Goal: Task Accomplishment & Management: Manage account settings

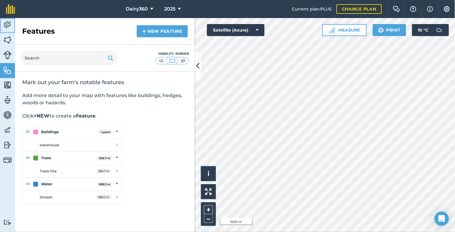
click at [5, 23] on img at bounding box center [7, 24] width 8 height 9
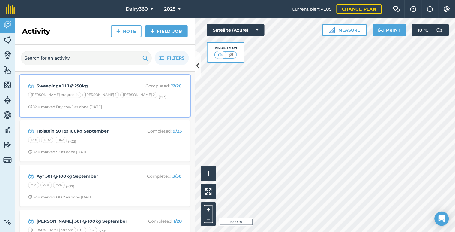
click at [84, 90] on div "Sweepings 1.1.1 @250kg Completed : 17 / 20 [PERSON_NAME] eragrostis [PERSON_NAM…" at bounding box center [104, 96] width 163 height 34
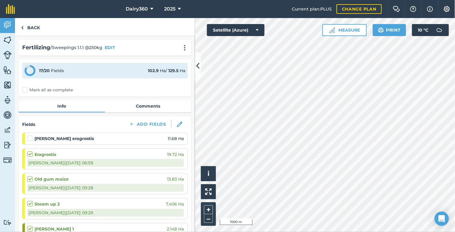
click at [29, 135] on label at bounding box center [30, 135] width 7 height 0
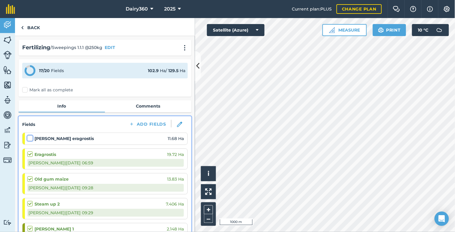
click at [29, 138] on input "checkbox" at bounding box center [29, 137] width 4 height 4
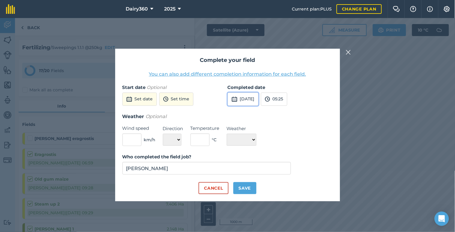
click at [246, 96] on button "[DATE]" at bounding box center [243, 98] width 31 height 13
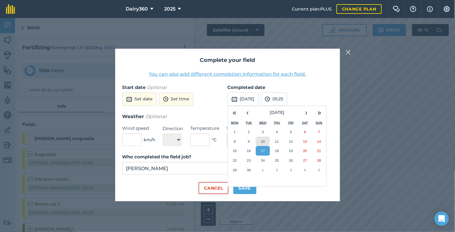
click at [261, 142] on button "10" at bounding box center [263, 142] width 14 height 10
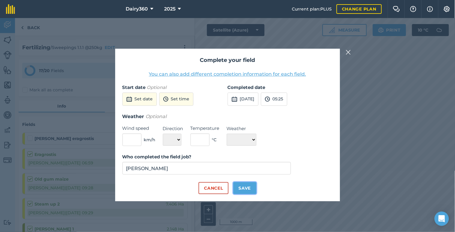
click at [241, 187] on button "Save" at bounding box center [245, 188] width 23 height 12
checkbox input "true"
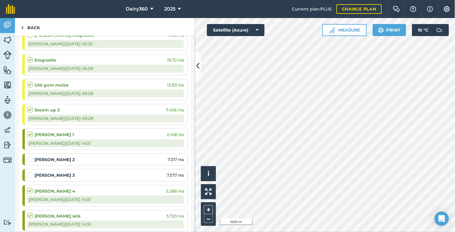
scroll to position [89, 0]
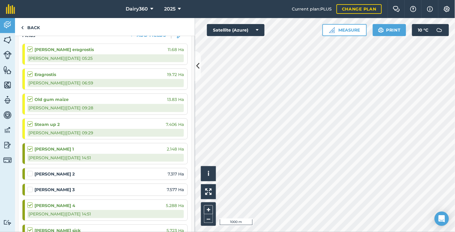
click at [31, 171] on label at bounding box center [30, 171] width 7 height 0
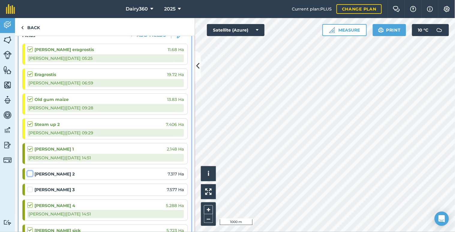
click at [31, 174] on input "checkbox" at bounding box center [29, 173] width 4 height 4
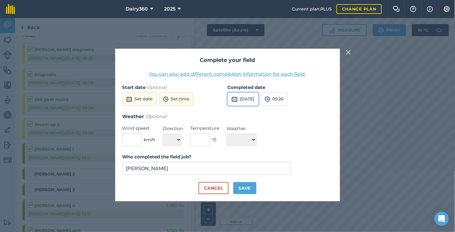
click at [259, 96] on button "[DATE]" at bounding box center [243, 98] width 31 height 13
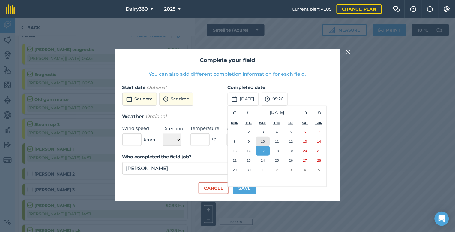
click at [264, 140] on abbr "10" at bounding box center [263, 141] width 4 height 4
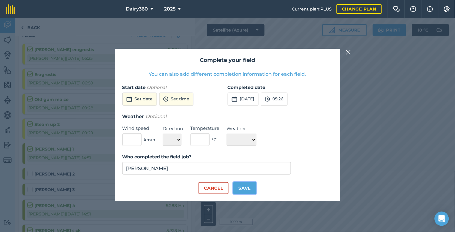
click at [245, 190] on button "Save" at bounding box center [245, 188] width 23 height 12
checkbox input "true"
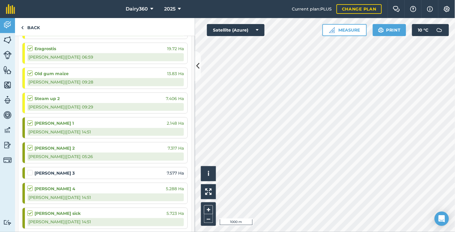
scroll to position [133, 0]
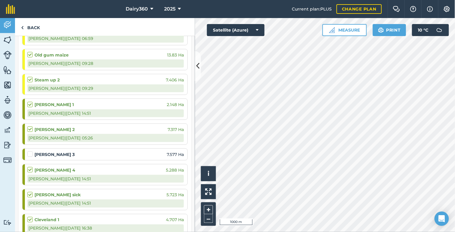
click at [30, 151] on label at bounding box center [30, 151] width 7 height 0
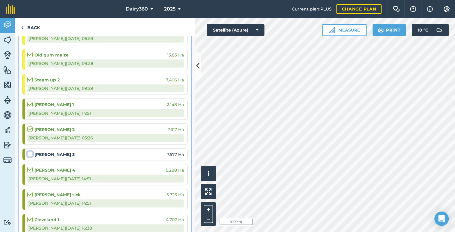
click at [30, 152] on input "checkbox" at bounding box center [29, 153] width 4 height 4
checkbox input "false"
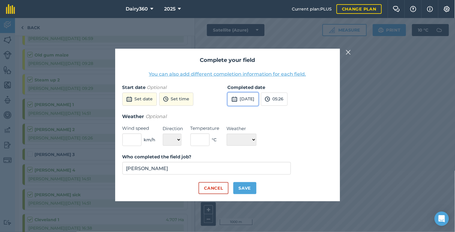
click at [248, 99] on button "[DATE]" at bounding box center [243, 98] width 31 height 13
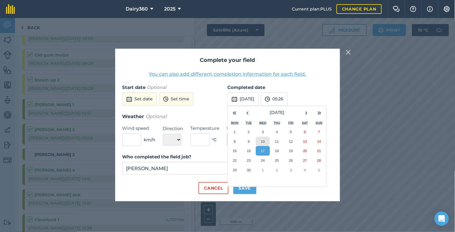
drag, startPoint x: 260, startPoint y: 142, endPoint x: 258, endPoint y: 147, distance: 5.1
click at [260, 143] on button "10" at bounding box center [263, 142] width 14 height 10
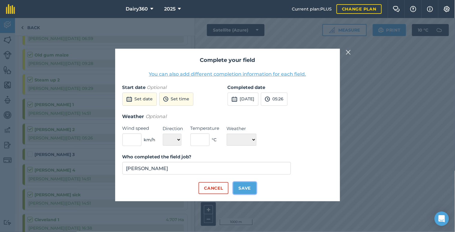
click at [242, 189] on button "Save" at bounding box center [245, 188] width 23 height 12
checkbox input "true"
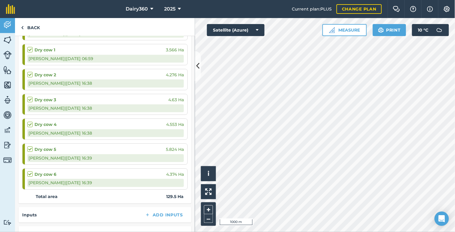
scroll to position [445, 0]
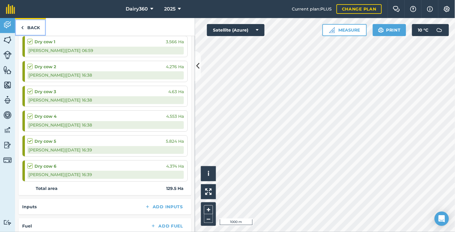
click at [22, 27] on img at bounding box center [22, 27] width 3 height 7
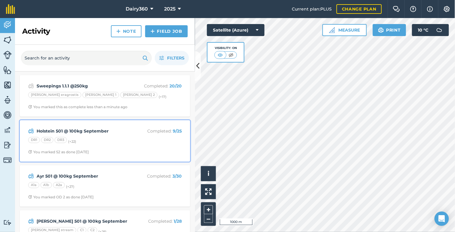
click at [79, 134] on strong "Holstein 501 @ 100kg September" at bounding box center [84, 131] width 95 height 7
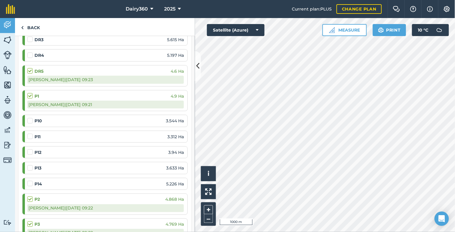
scroll to position [133, 0]
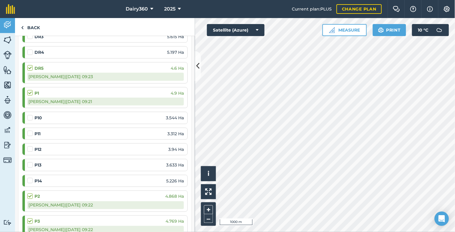
click at [31, 115] on label at bounding box center [30, 115] width 7 height 0
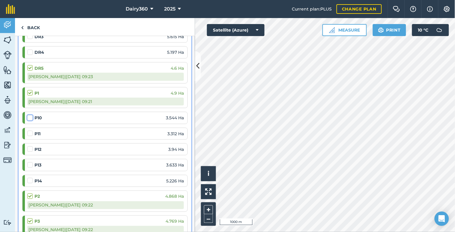
click at [31, 116] on input "checkbox" at bounding box center [29, 117] width 4 height 4
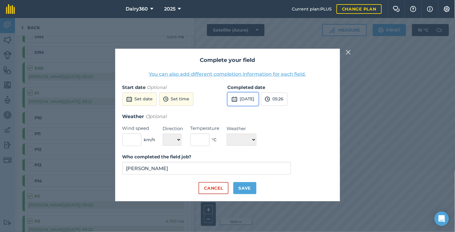
click at [251, 96] on button "[DATE]" at bounding box center [243, 98] width 31 height 13
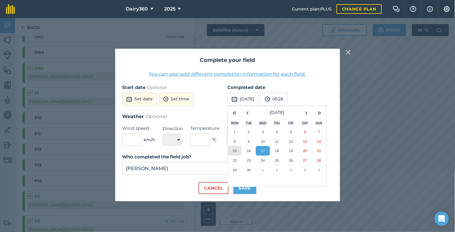
drag, startPoint x: 233, startPoint y: 150, endPoint x: 233, endPoint y: 157, distance: 6.6
click at [233, 151] on button "15" at bounding box center [235, 151] width 14 height 10
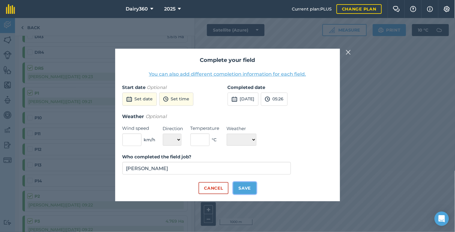
click at [247, 189] on button "Save" at bounding box center [245, 188] width 23 height 12
checkbox input "true"
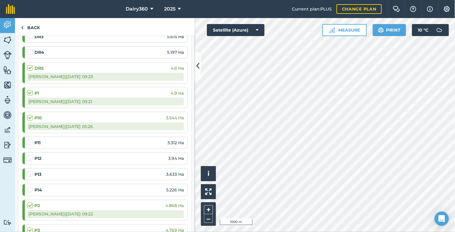
click at [30, 139] on label at bounding box center [30, 139] width 7 height 0
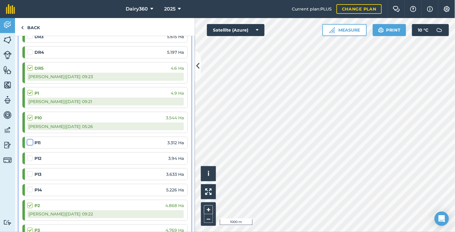
click at [30, 141] on input "checkbox" at bounding box center [29, 141] width 4 height 4
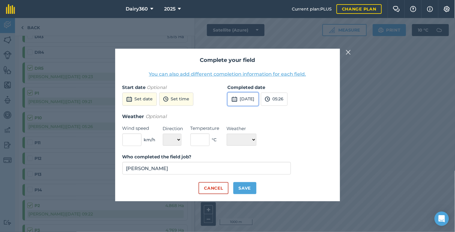
click at [259, 96] on button "[DATE]" at bounding box center [243, 98] width 31 height 13
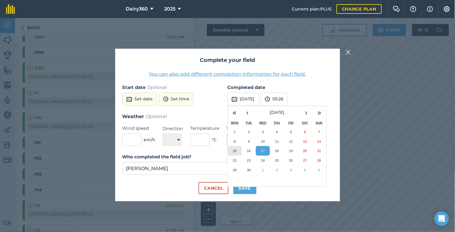
click at [236, 151] on abbr "15" at bounding box center [235, 151] width 4 height 4
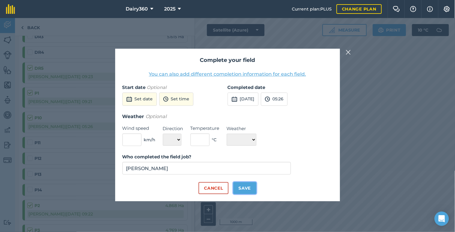
click at [244, 187] on button "Save" at bounding box center [245, 188] width 23 height 12
checkbox input "true"
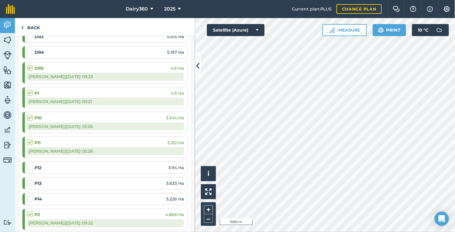
click at [31, 164] on label at bounding box center [30, 164] width 7 height 0
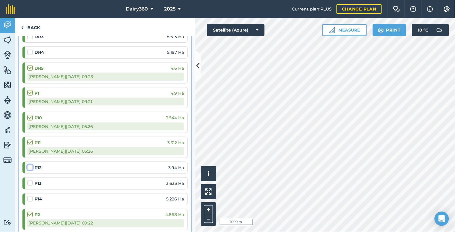
click at [31, 166] on input "checkbox" at bounding box center [29, 166] width 4 height 4
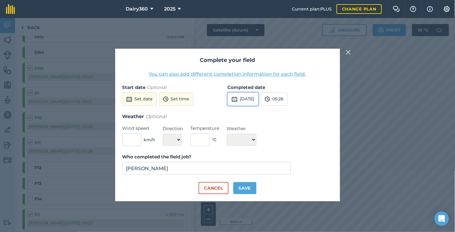
click at [252, 98] on button "[DATE]" at bounding box center [243, 98] width 31 height 13
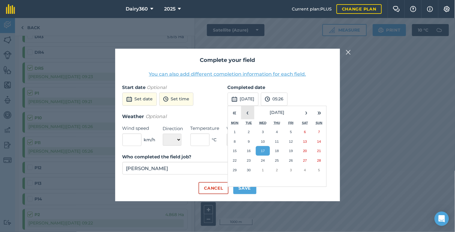
click at [249, 113] on button "‹" at bounding box center [247, 112] width 13 height 13
click at [293, 159] on abbr "22" at bounding box center [291, 160] width 4 height 4
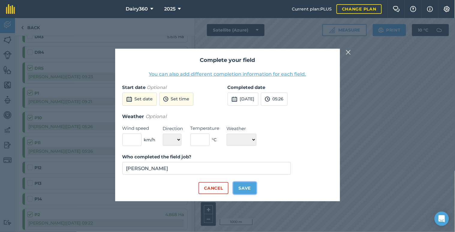
click at [243, 192] on button "Save" at bounding box center [245, 188] width 23 height 12
checkbox input "true"
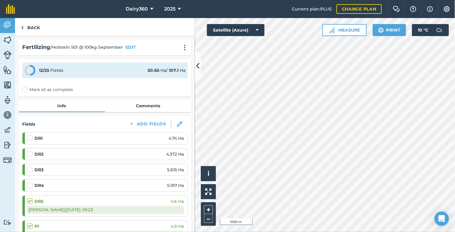
scroll to position [0, 0]
click at [30, 135] on label at bounding box center [30, 135] width 7 height 0
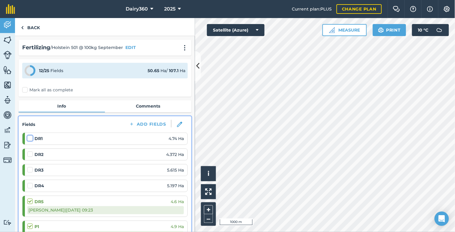
click at [30, 138] on input "checkbox" at bounding box center [29, 137] width 4 height 4
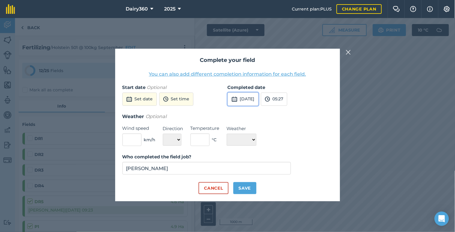
click at [253, 99] on button "[DATE]" at bounding box center [243, 98] width 31 height 13
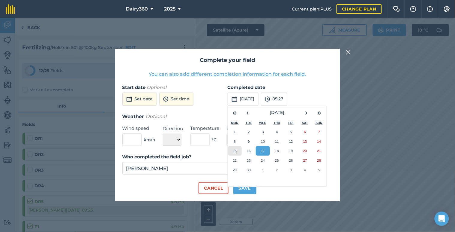
click at [235, 149] on abbr "15" at bounding box center [235, 151] width 4 height 4
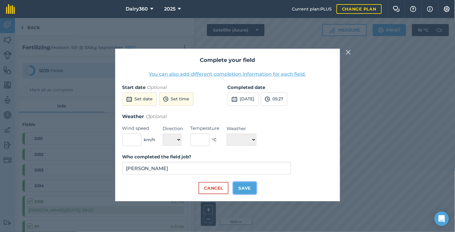
click at [245, 187] on button "Save" at bounding box center [245, 188] width 23 height 12
checkbox input "true"
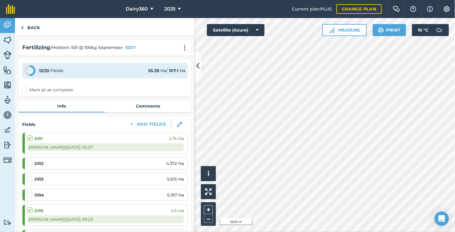
click at [31, 160] on label at bounding box center [30, 160] width 7 height 0
click at [31, 164] on input "checkbox" at bounding box center [29, 162] width 4 height 4
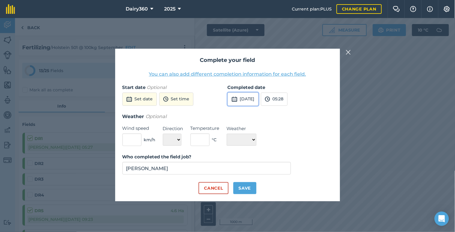
click at [257, 98] on button "[DATE]" at bounding box center [243, 98] width 31 height 13
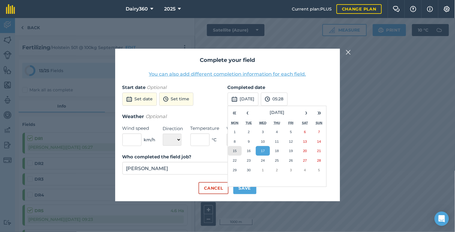
click at [237, 152] on button "15" at bounding box center [235, 151] width 14 height 10
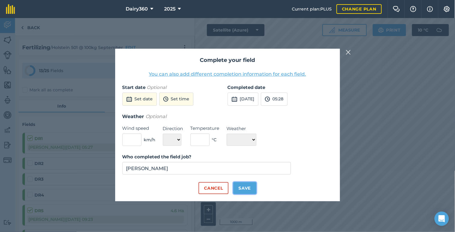
click at [246, 188] on button "Save" at bounding box center [245, 188] width 23 height 12
checkbox input "true"
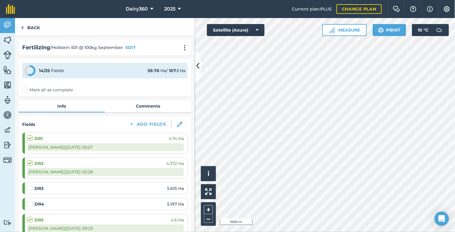
click at [29, 185] on label at bounding box center [30, 185] width 7 height 0
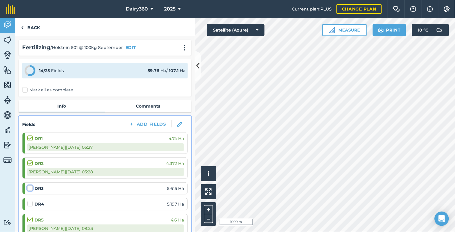
click at [29, 187] on input "checkbox" at bounding box center [29, 187] width 4 height 4
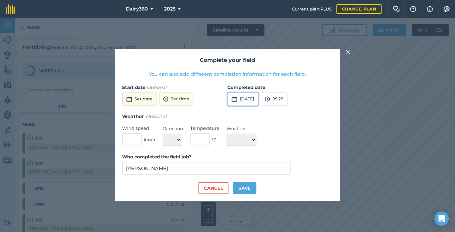
click at [250, 98] on button "[DATE]" at bounding box center [243, 98] width 31 height 13
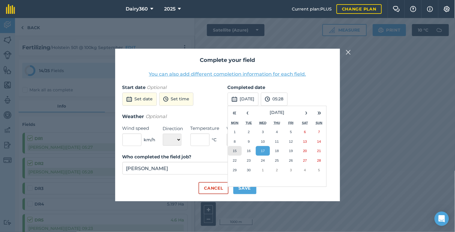
drag, startPoint x: 233, startPoint y: 151, endPoint x: 235, endPoint y: 154, distance: 3.8
click at [233, 151] on button "15" at bounding box center [235, 151] width 14 height 10
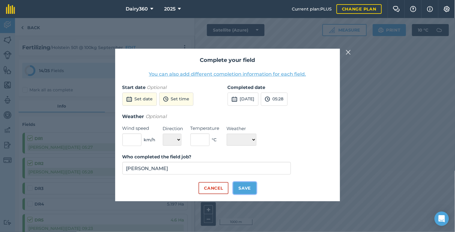
click at [244, 190] on button "Save" at bounding box center [245, 188] width 23 height 12
checkbox input "true"
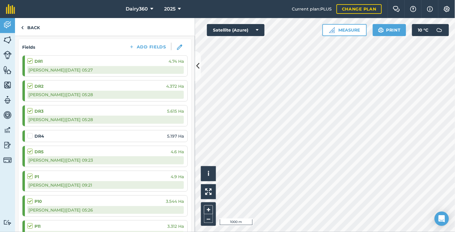
scroll to position [89, 0]
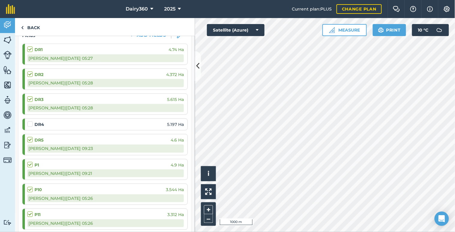
click at [28, 121] on label at bounding box center [30, 121] width 7 height 0
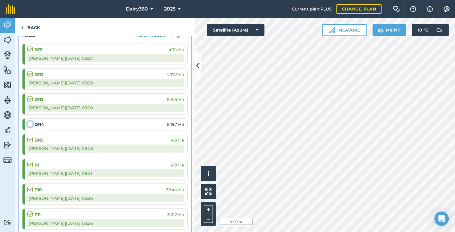
click at [28, 125] on input "checkbox" at bounding box center [29, 123] width 4 height 4
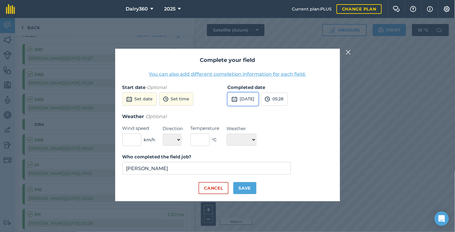
click at [247, 99] on button "[DATE]" at bounding box center [243, 98] width 31 height 13
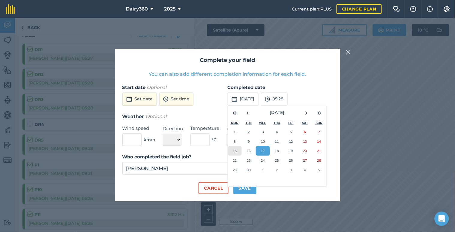
click at [237, 152] on button "15" at bounding box center [235, 151] width 14 height 10
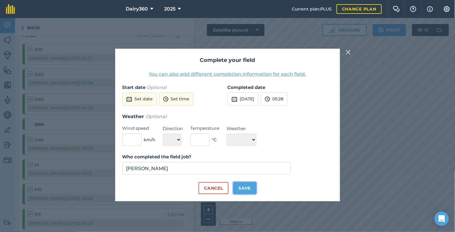
click at [245, 186] on button "Save" at bounding box center [245, 188] width 23 height 12
checkbox input "true"
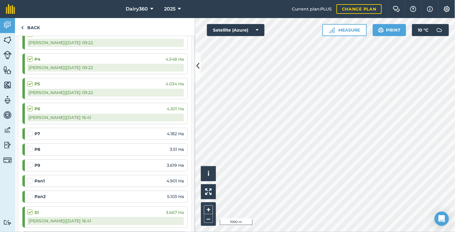
scroll to position [400, 0]
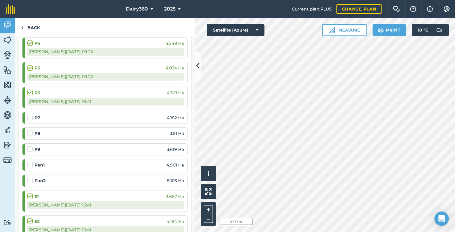
click at [29, 162] on label at bounding box center [30, 162] width 7 height 0
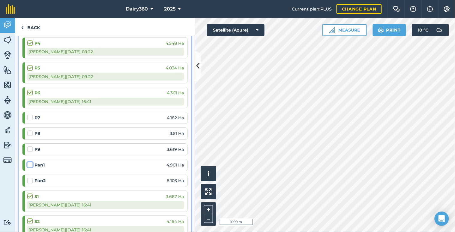
click at [29, 165] on input "checkbox" at bounding box center [29, 164] width 4 height 4
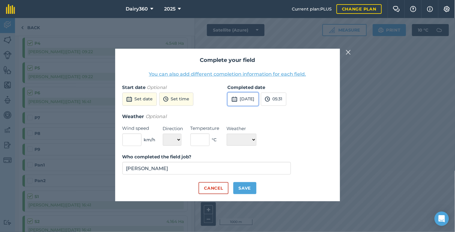
click at [249, 98] on button "[DATE]" at bounding box center [243, 98] width 31 height 13
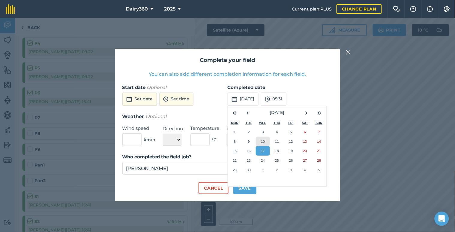
click at [263, 141] on abbr "10" at bounding box center [263, 141] width 4 height 4
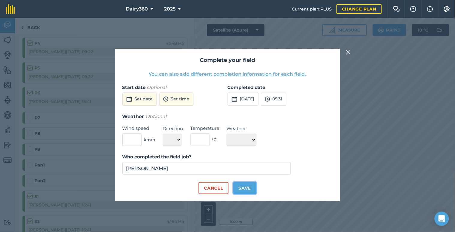
click at [247, 187] on button "Save" at bounding box center [245, 188] width 23 height 12
checkbox input "true"
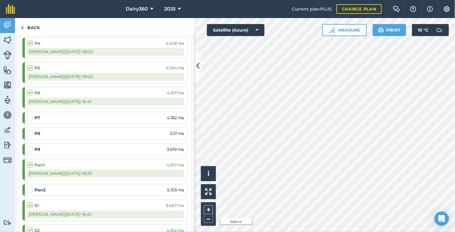
click at [30, 186] on label at bounding box center [30, 186] width 7 height 0
click at [30, 190] on input "checkbox" at bounding box center [29, 188] width 4 height 4
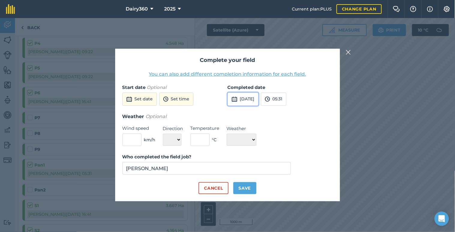
click at [247, 100] on button "[DATE]" at bounding box center [243, 98] width 31 height 13
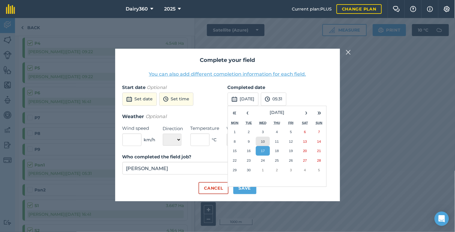
click at [264, 140] on abbr "10" at bounding box center [263, 141] width 4 height 4
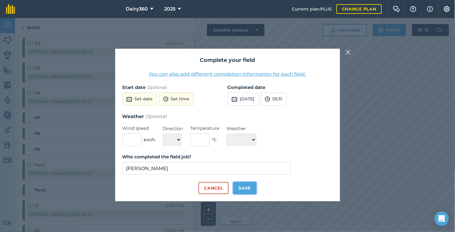
click at [246, 186] on button "Save" at bounding box center [245, 188] width 23 height 12
checkbox input "true"
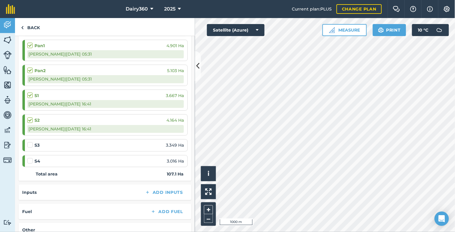
scroll to position [533, 0]
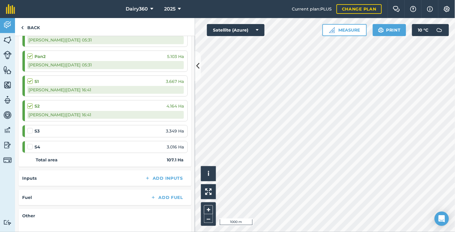
click at [28, 128] on label at bounding box center [30, 128] width 7 height 0
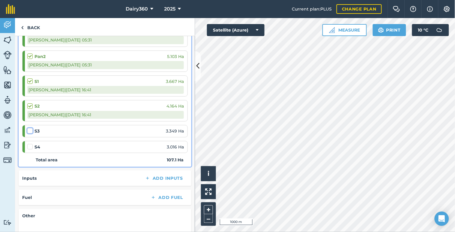
click at [28, 131] on input "checkbox" at bounding box center [29, 130] width 4 height 4
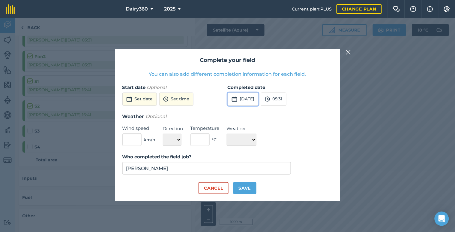
click at [251, 98] on button "[DATE]" at bounding box center [243, 98] width 31 height 13
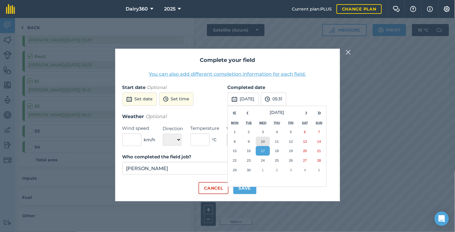
click at [264, 137] on button "10" at bounding box center [263, 142] width 14 height 10
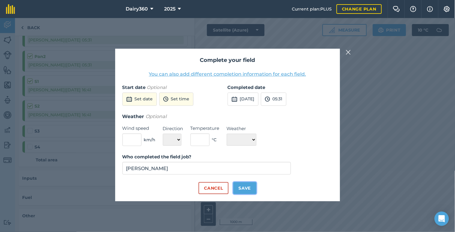
click at [237, 188] on button "Save" at bounding box center [245, 188] width 23 height 12
checkbox input "true"
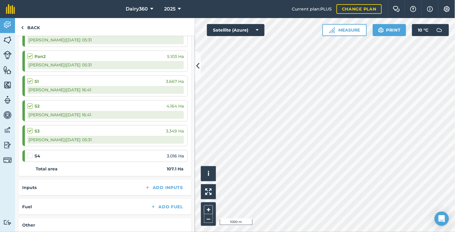
click at [32, 153] on label at bounding box center [30, 153] width 7 height 0
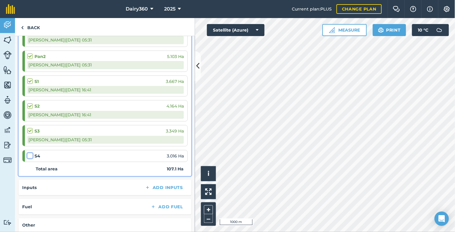
click at [31, 155] on input "checkbox" at bounding box center [29, 155] width 4 height 4
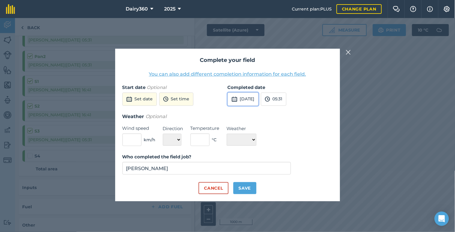
click at [244, 99] on button "[DATE]" at bounding box center [243, 98] width 31 height 13
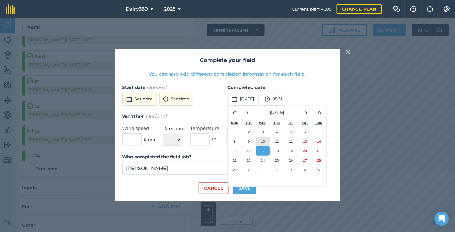
click at [259, 138] on button "10" at bounding box center [263, 142] width 14 height 10
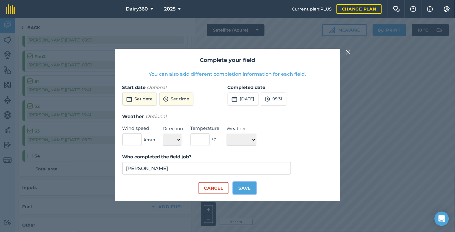
click at [240, 186] on button "Save" at bounding box center [245, 188] width 23 height 12
checkbox input "true"
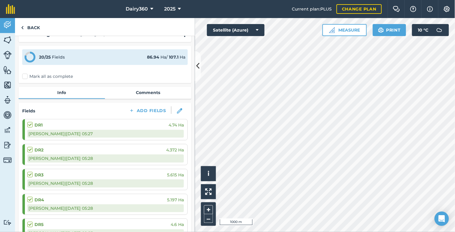
scroll to position [0, 0]
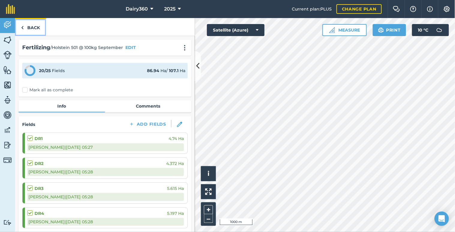
click at [24, 27] on link "Back" at bounding box center [30, 27] width 31 height 18
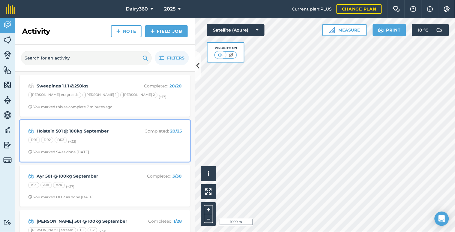
click at [103, 136] on div "Holstein 501 @ 100kg September Completed : 20 / 25 DR1 DR2 DR3 (+ 22 ) You mark…" at bounding box center [104, 141] width 163 height 34
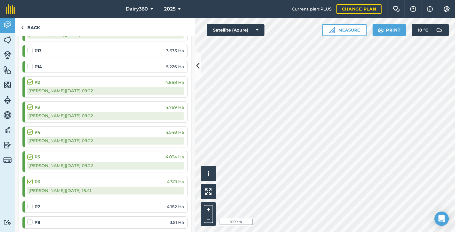
scroll to position [356, 0]
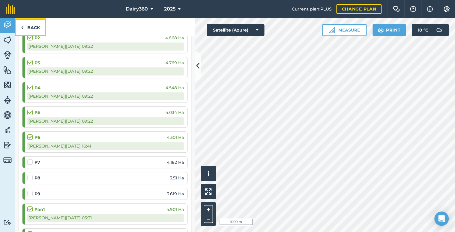
click at [20, 26] on link "Back" at bounding box center [30, 27] width 31 height 18
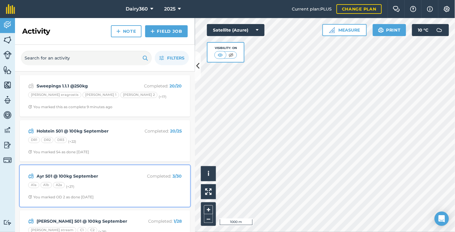
click at [67, 176] on strong "Ayr 501 @ 100kg September" at bounding box center [84, 176] width 95 height 7
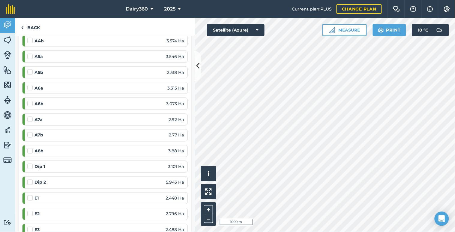
scroll to position [222, 0]
click at [31, 149] on label at bounding box center [30, 149] width 7 height 0
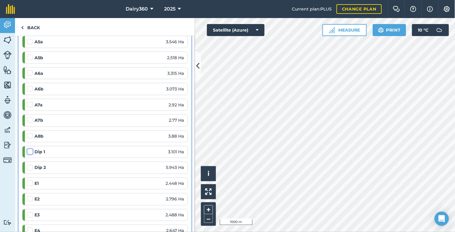
click at [31, 152] on input "checkbox" at bounding box center [29, 151] width 4 height 4
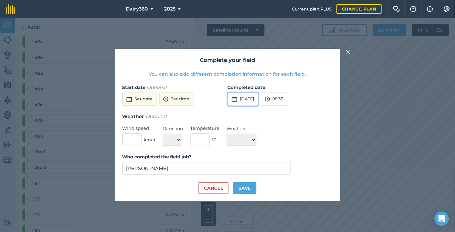
click at [249, 98] on button "[DATE]" at bounding box center [243, 98] width 31 height 13
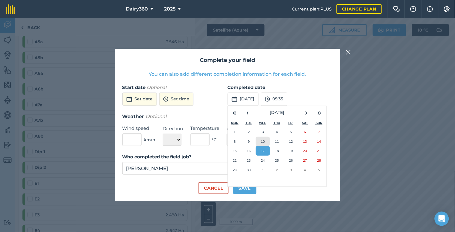
click at [262, 144] on button "10" at bounding box center [263, 142] width 14 height 10
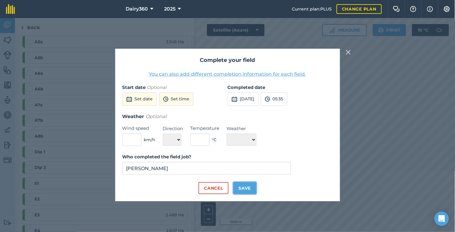
click at [246, 189] on button "Save" at bounding box center [245, 188] width 23 height 12
checkbox input "true"
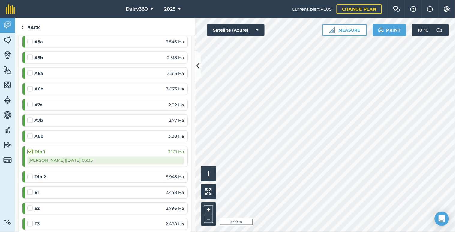
click at [29, 174] on label at bounding box center [30, 174] width 7 height 0
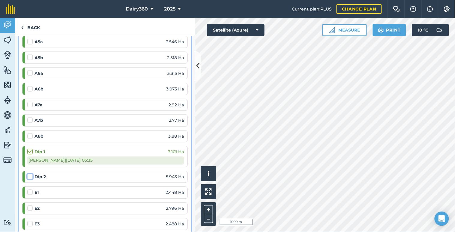
click at [29, 177] on input "checkbox" at bounding box center [29, 176] width 4 height 4
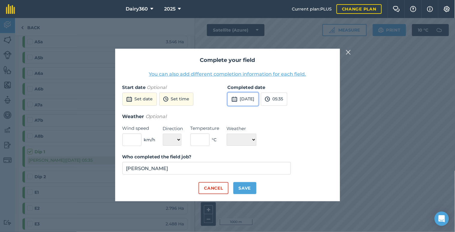
click at [248, 100] on button "[DATE]" at bounding box center [243, 98] width 31 height 13
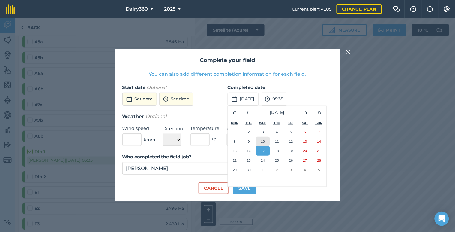
drag, startPoint x: 262, startPoint y: 139, endPoint x: 263, endPoint y: 143, distance: 3.9
click at [263, 140] on button "10" at bounding box center [263, 142] width 14 height 10
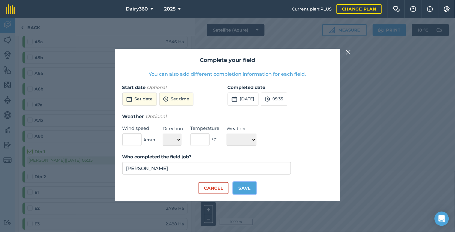
click at [251, 189] on button "Save" at bounding box center [245, 188] width 23 height 12
checkbox input "true"
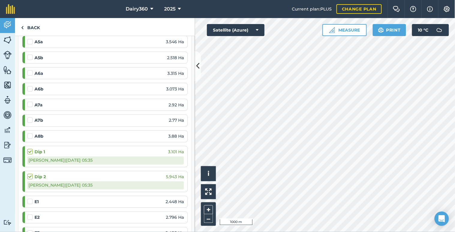
click at [29, 133] on label at bounding box center [30, 133] width 7 height 0
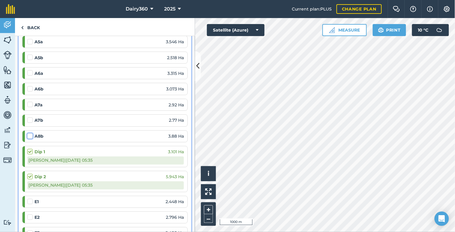
click at [29, 135] on input "checkbox" at bounding box center [29, 135] width 4 height 4
checkbox input "false"
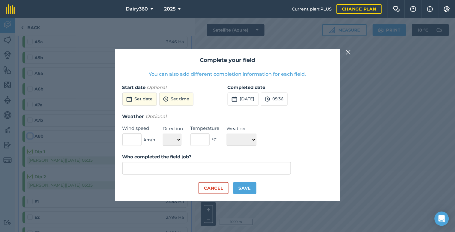
type input "[PERSON_NAME]"
click at [251, 97] on button "[DATE]" at bounding box center [243, 98] width 31 height 13
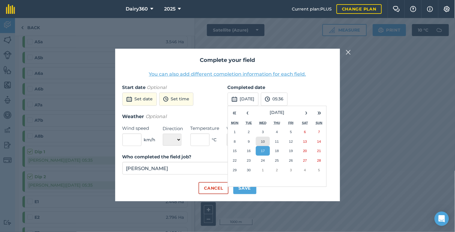
click at [262, 139] on abbr "10" at bounding box center [263, 141] width 4 height 4
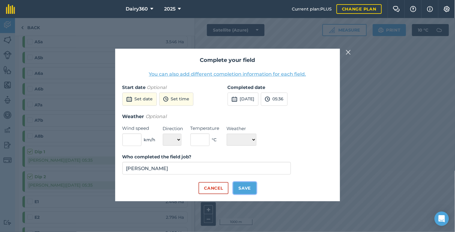
click at [246, 190] on button "Save" at bounding box center [245, 188] width 23 height 12
checkbox input "true"
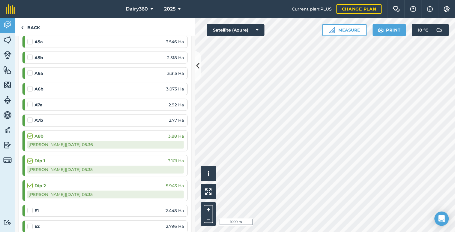
click at [31, 101] on label at bounding box center [30, 101] width 7 height 0
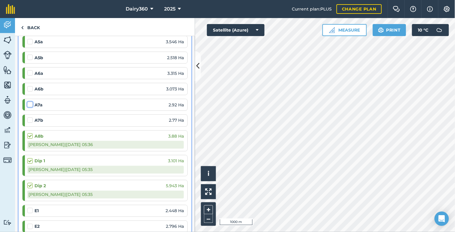
click at [31, 104] on input "checkbox" at bounding box center [29, 103] width 4 height 4
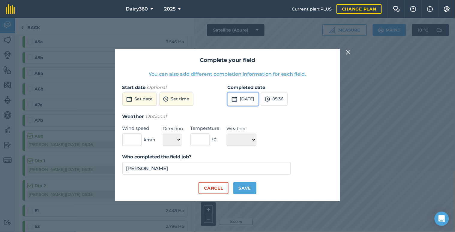
click at [248, 98] on button "[DATE]" at bounding box center [243, 98] width 31 height 13
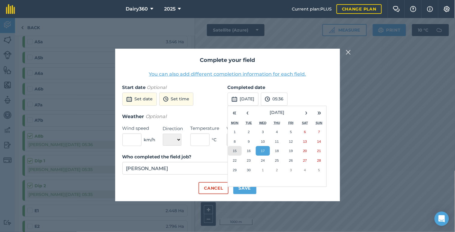
click at [236, 149] on abbr "15" at bounding box center [235, 151] width 4 height 4
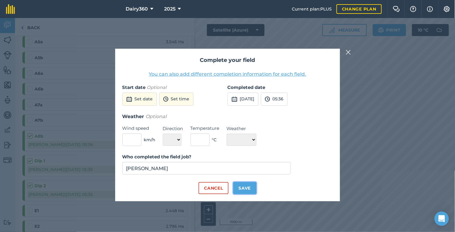
click at [245, 186] on button "Save" at bounding box center [245, 188] width 23 height 12
checkbox input "true"
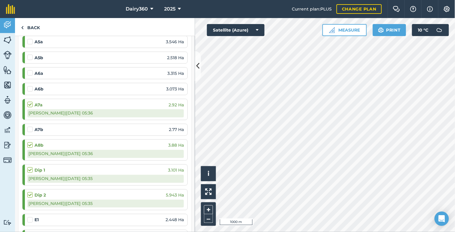
click at [31, 126] on label at bounding box center [30, 126] width 7 height 0
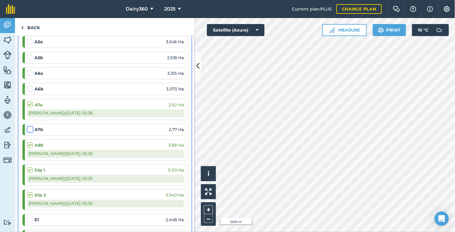
click at [31, 128] on input "checkbox" at bounding box center [29, 128] width 4 height 4
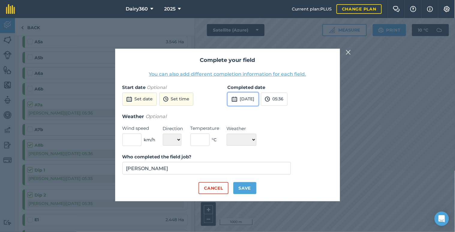
drag, startPoint x: 257, startPoint y: 98, endPoint x: 254, endPoint y: 101, distance: 4.0
click at [257, 99] on button "[DATE]" at bounding box center [243, 98] width 31 height 13
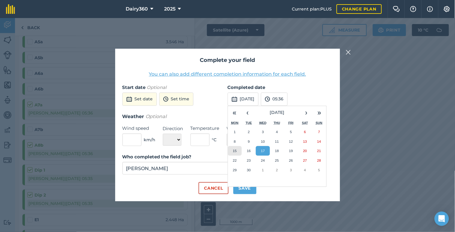
drag, startPoint x: 235, startPoint y: 149, endPoint x: 234, endPoint y: 154, distance: 4.8
click at [235, 150] on abbr "15" at bounding box center [235, 151] width 4 height 4
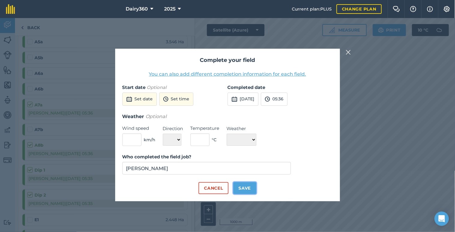
click at [244, 188] on button "Save" at bounding box center [245, 188] width 23 height 12
checkbox input "true"
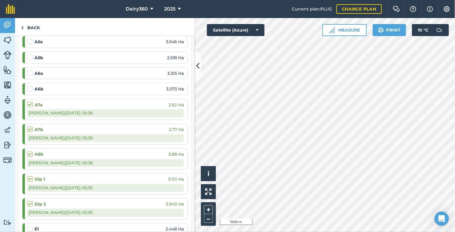
click at [48, 139] on div "AJ L | [DATE] 05:36" at bounding box center [105, 138] width 157 height 8
click at [29, 70] on label at bounding box center [30, 70] width 7 height 0
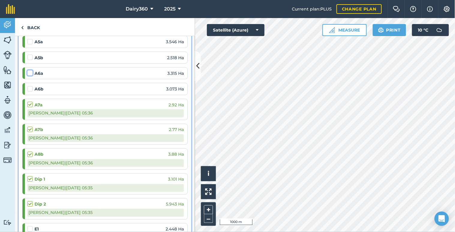
click at [29, 73] on input "checkbox" at bounding box center [29, 72] width 4 height 4
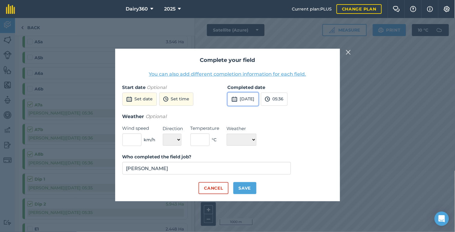
click at [248, 98] on button "[DATE]" at bounding box center [243, 98] width 31 height 13
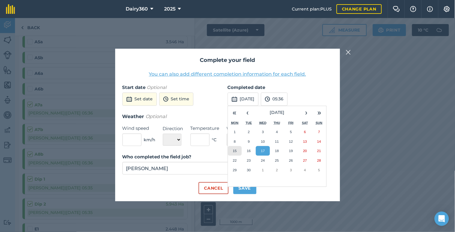
click at [235, 152] on abbr "15" at bounding box center [235, 151] width 4 height 4
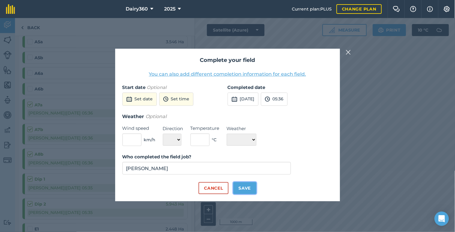
click at [242, 186] on button "Save" at bounding box center [245, 188] width 23 height 12
checkbox input "true"
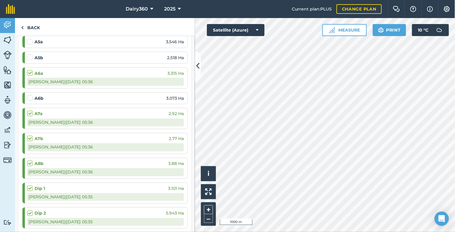
click at [31, 95] on label at bounding box center [30, 95] width 7 height 0
click at [31, 98] on input "checkbox" at bounding box center [29, 97] width 4 height 4
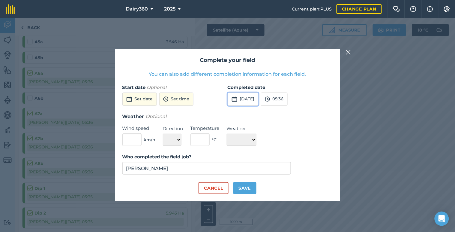
click at [256, 99] on button "[DATE]" at bounding box center [243, 98] width 31 height 13
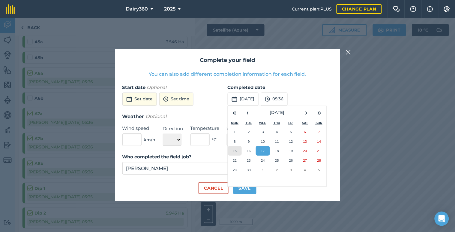
click at [233, 149] on abbr "15" at bounding box center [235, 151] width 4 height 4
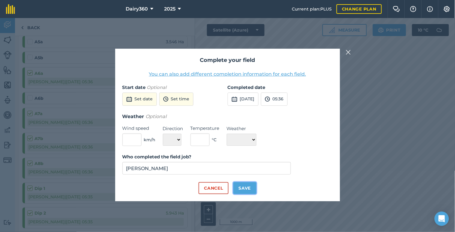
click at [242, 185] on button "Save" at bounding box center [245, 188] width 23 height 12
checkbox input "true"
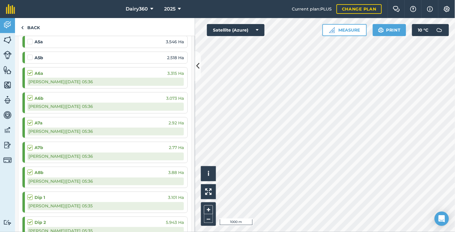
click at [28, 54] on label at bounding box center [30, 54] width 7 height 0
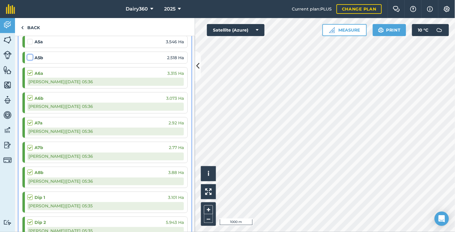
click at [28, 56] on input "checkbox" at bounding box center [29, 56] width 4 height 4
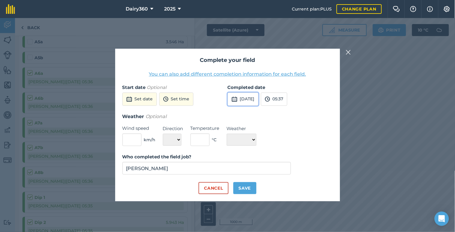
click at [245, 98] on button "[DATE]" at bounding box center [243, 98] width 31 height 13
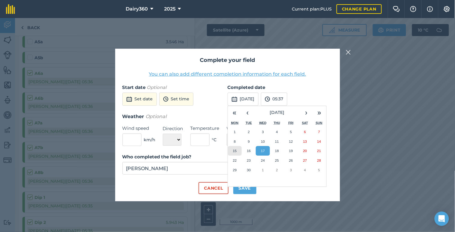
click at [237, 151] on abbr "15" at bounding box center [235, 151] width 4 height 4
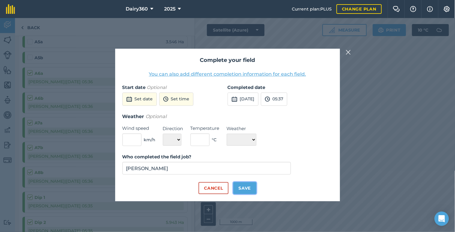
click at [246, 189] on button "Save" at bounding box center [245, 188] width 23 height 12
checkbox input "true"
